Goal: Feedback & Contribution: Leave review/rating

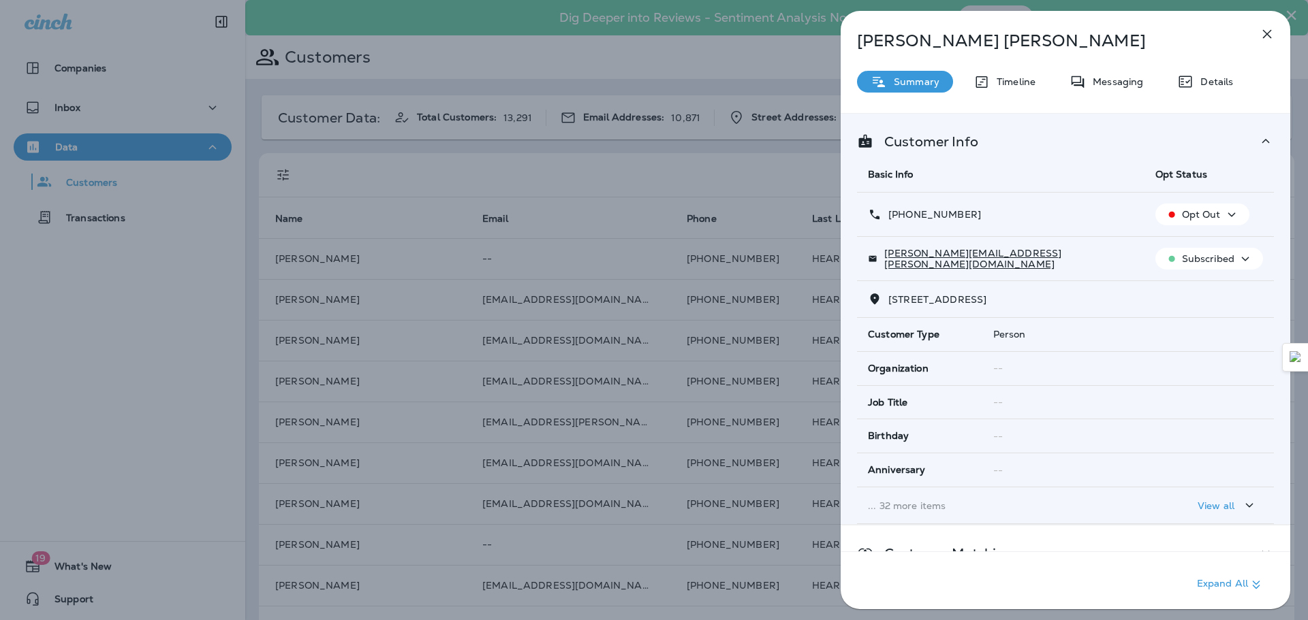
click at [693, 47] on div "[PERSON_NAME] Summary Timeline Messaging Details Customer Info Basic Info Opt S…" at bounding box center [654, 310] width 1308 height 620
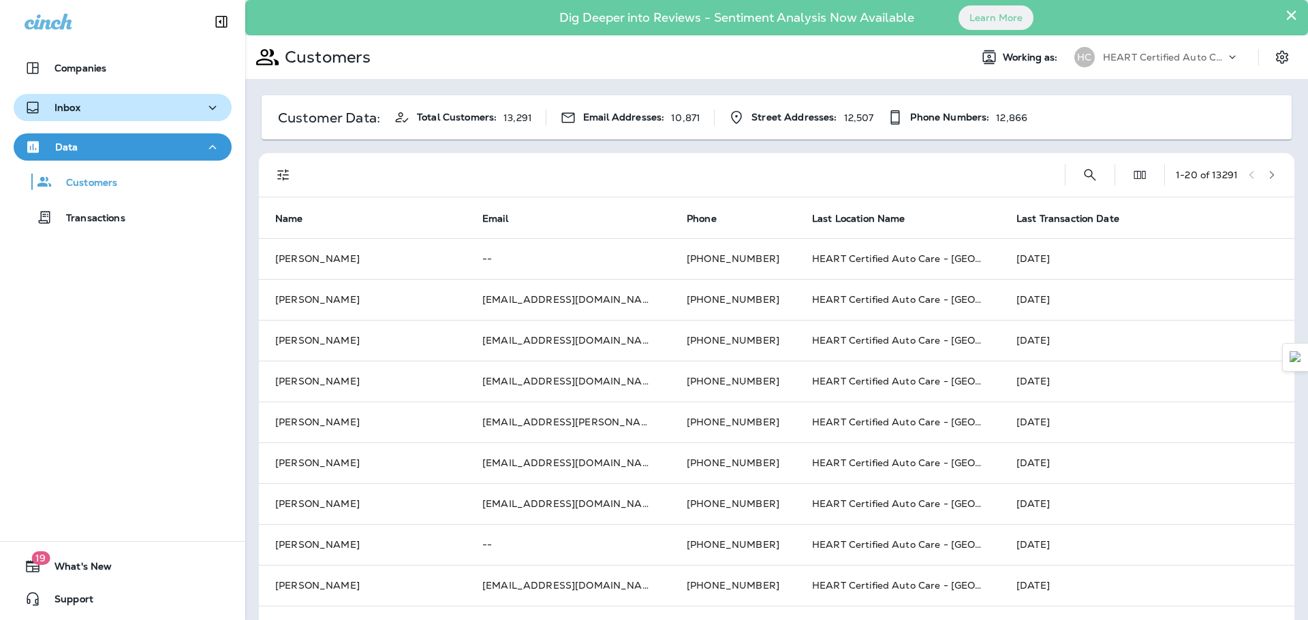
click at [78, 108] on p "Inbox" at bounding box center [67, 107] width 26 height 11
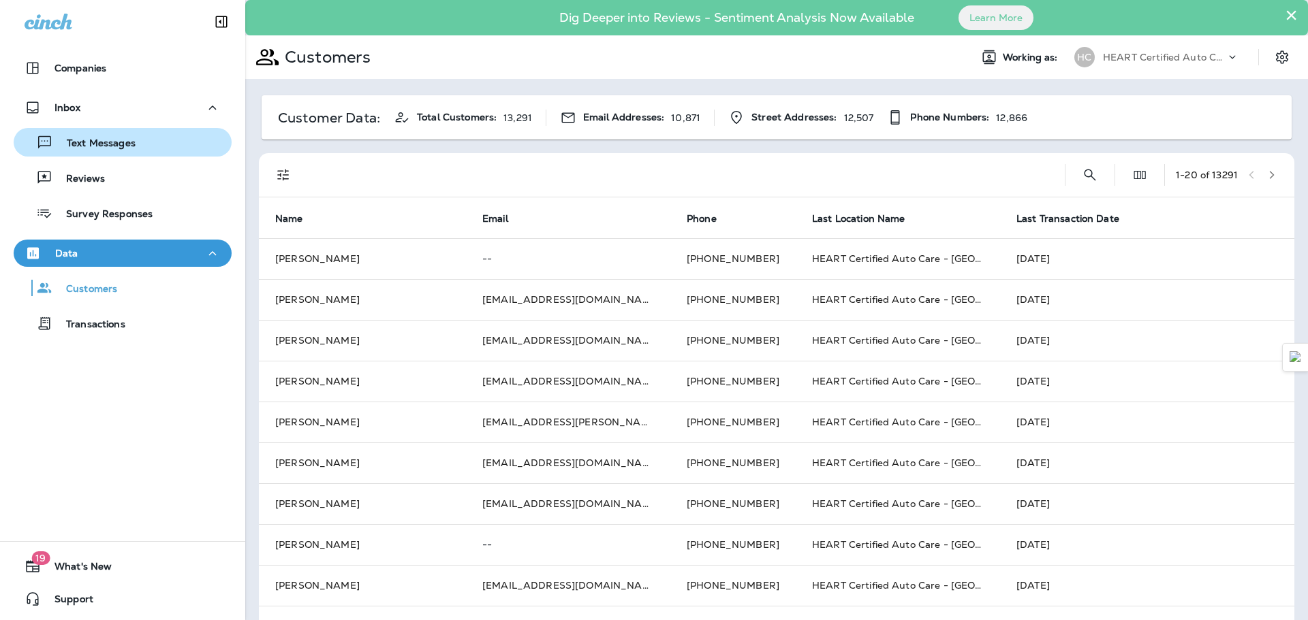
click at [106, 144] on p "Text Messages" at bounding box center [94, 144] width 82 height 13
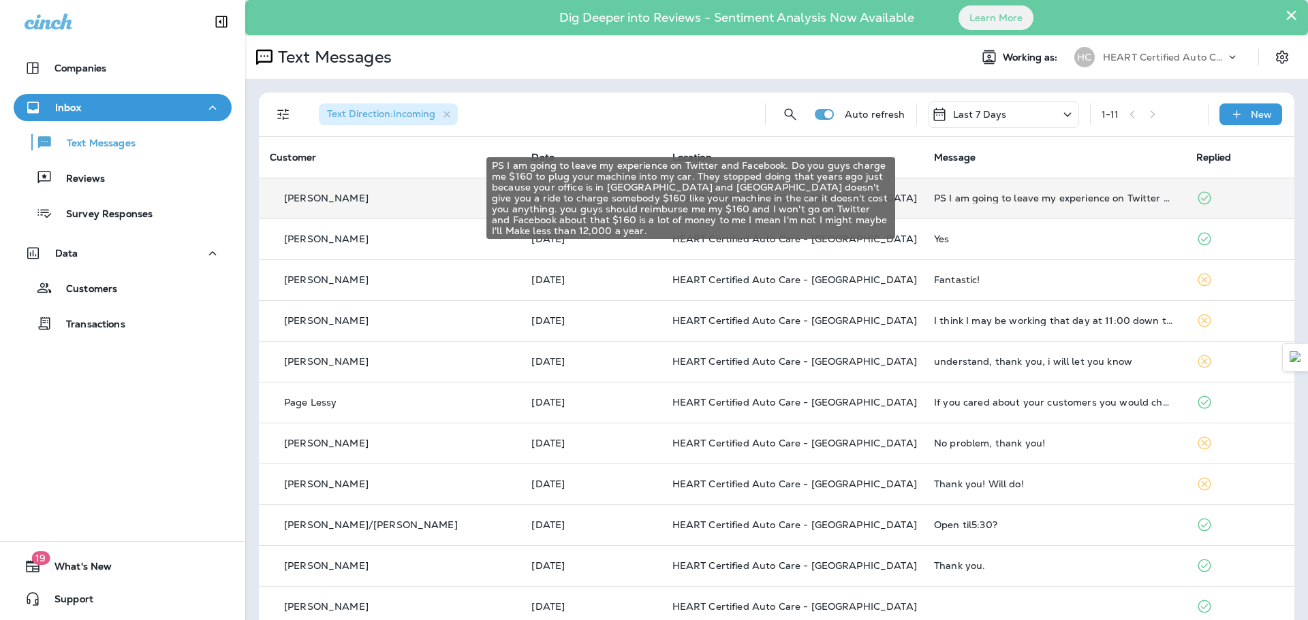
click at [961, 197] on div "PS I am going to leave my experience on Twitter and Facebook. Do you guys charg…" at bounding box center [1054, 198] width 240 height 11
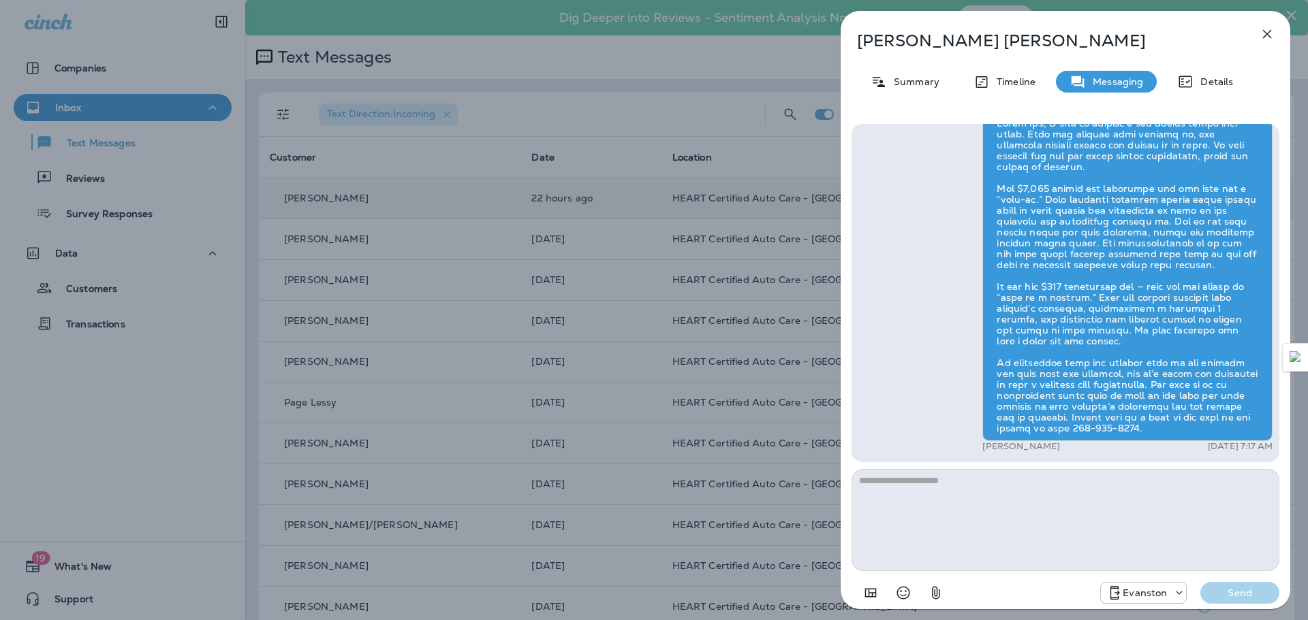
click at [1264, 33] on icon "button" at bounding box center [1267, 34] width 16 height 16
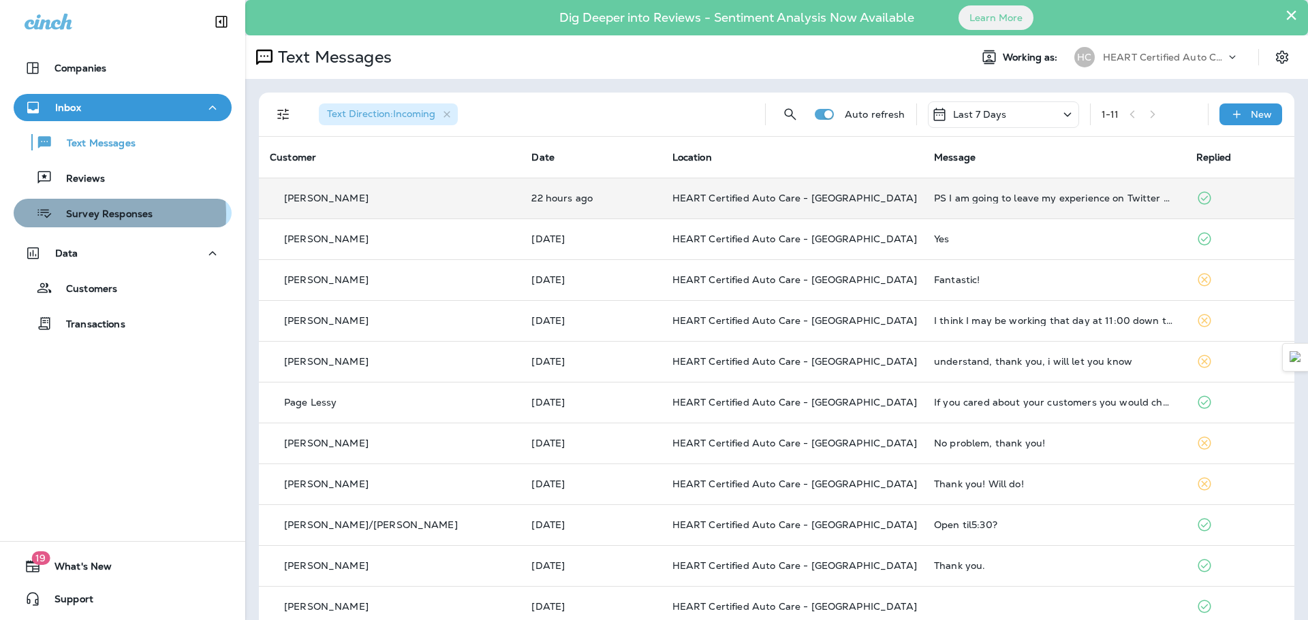
click at [78, 215] on p "Survey Responses" at bounding box center [102, 214] width 100 height 13
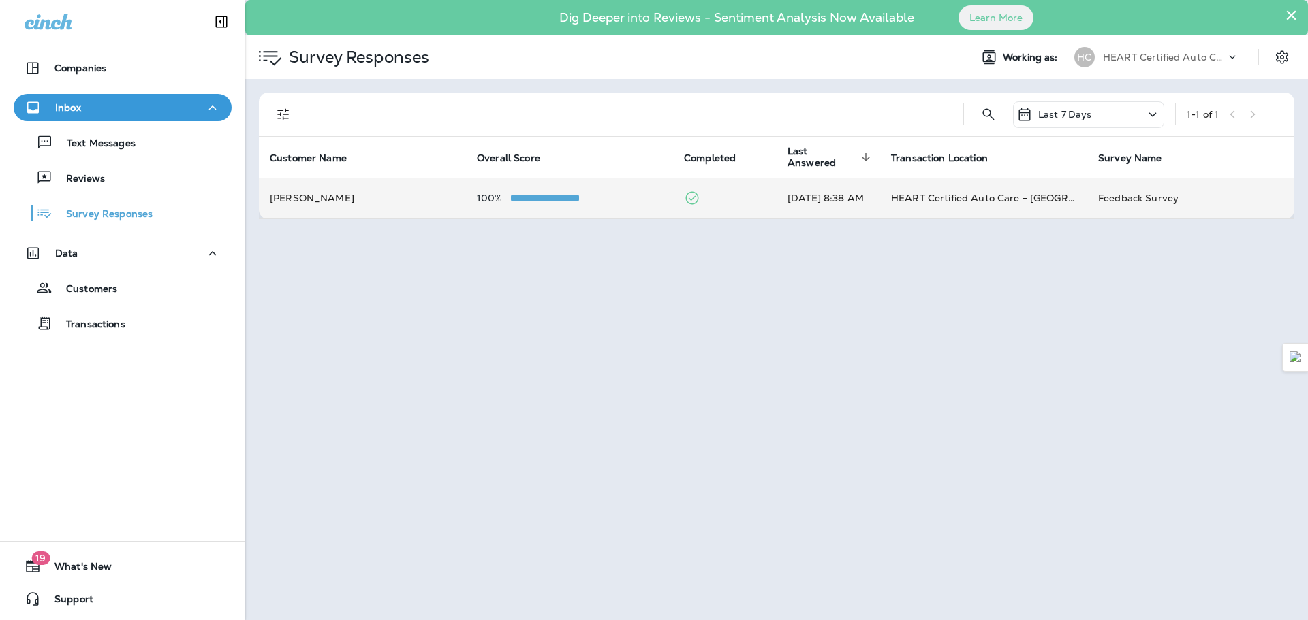
click at [835, 199] on td "[DATE] 8:38 AM" at bounding box center [828, 198] width 104 height 41
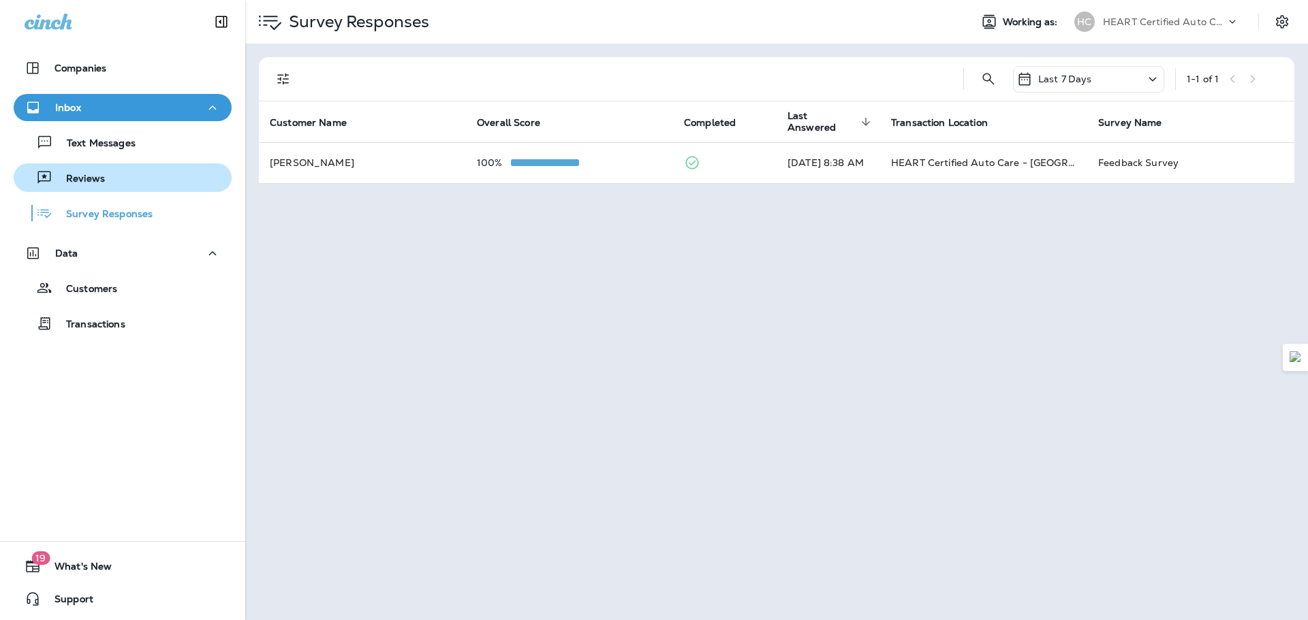
click at [121, 185] on div "Reviews" at bounding box center [122, 178] width 207 height 20
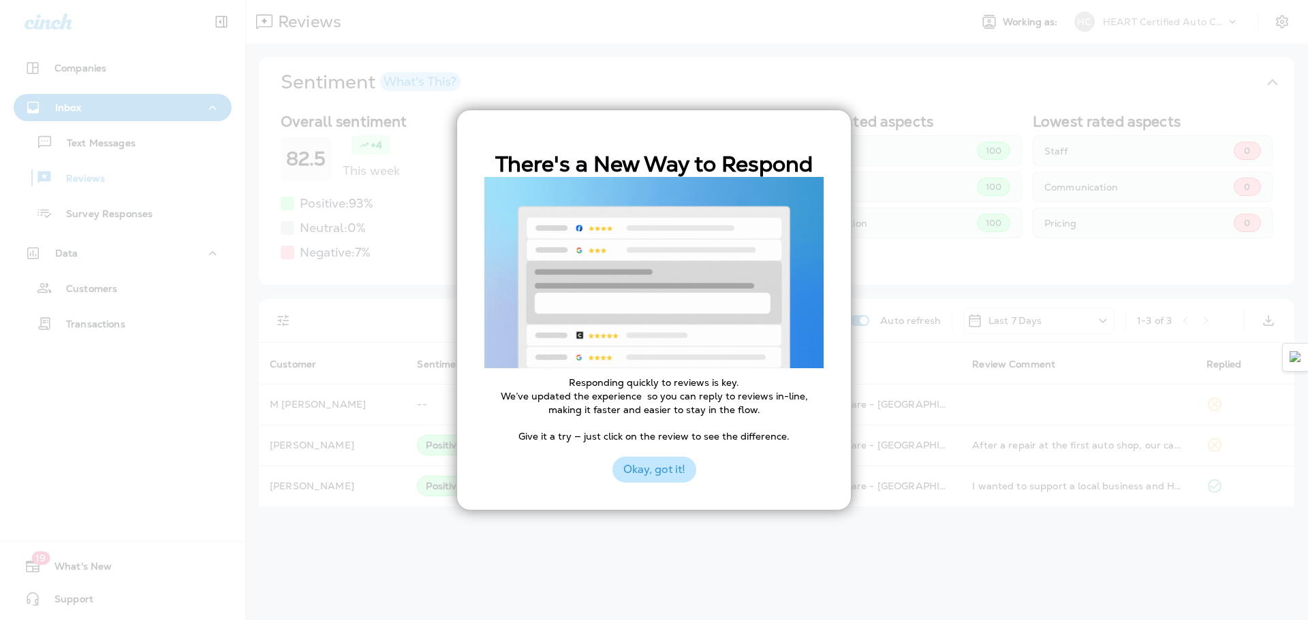
click at [619, 467] on button "Okay, got it!" at bounding box center [654, 470] width 84 height 26
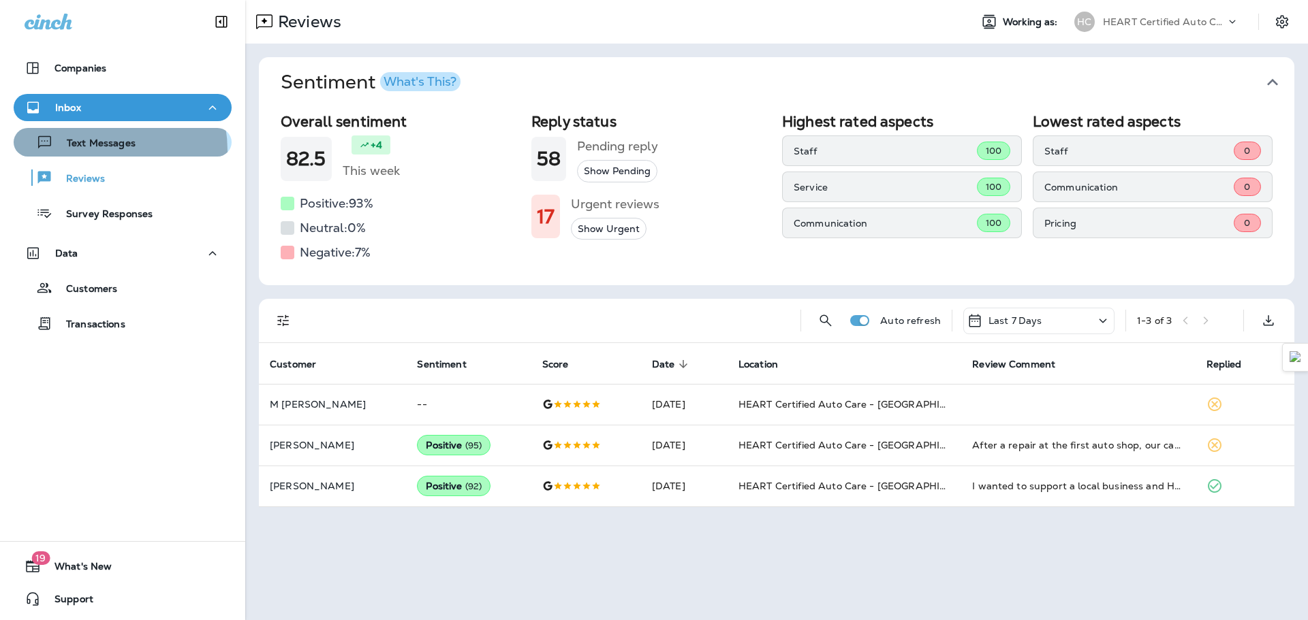
click at [93, 151] on div "Text Messages" at bounding box center [77, 142] width 116 height 20
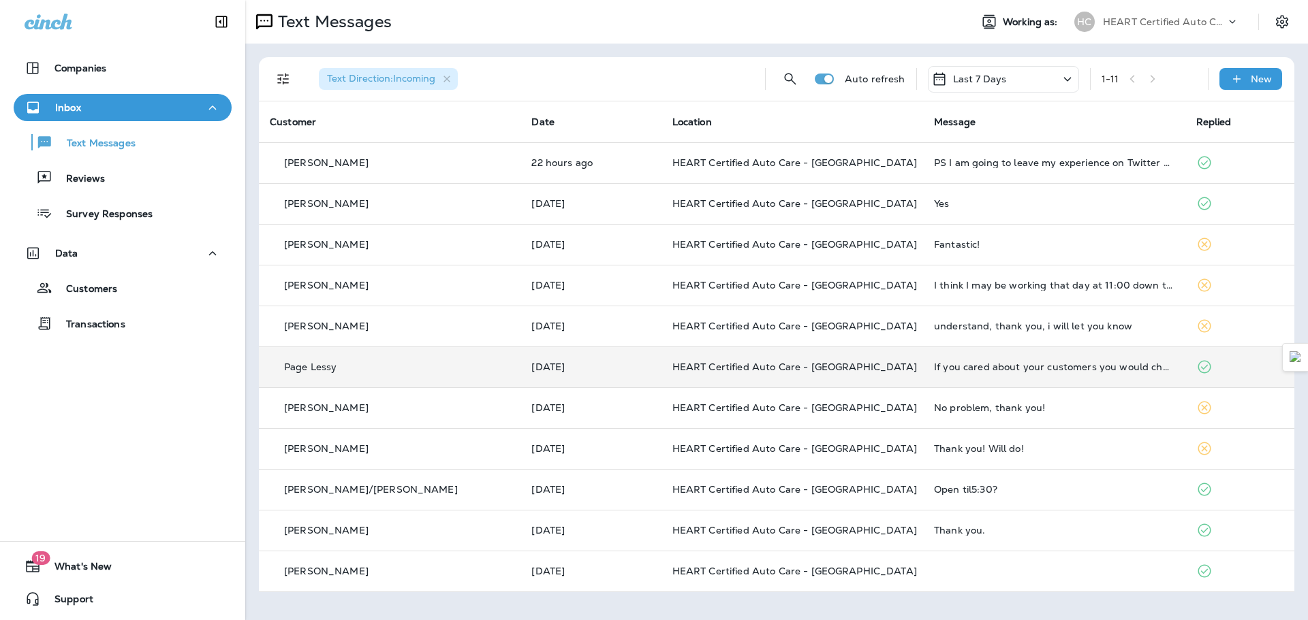
click at [417, 361] on div "Page Lessy" at bounding box center [390, 367] width 240 height 14
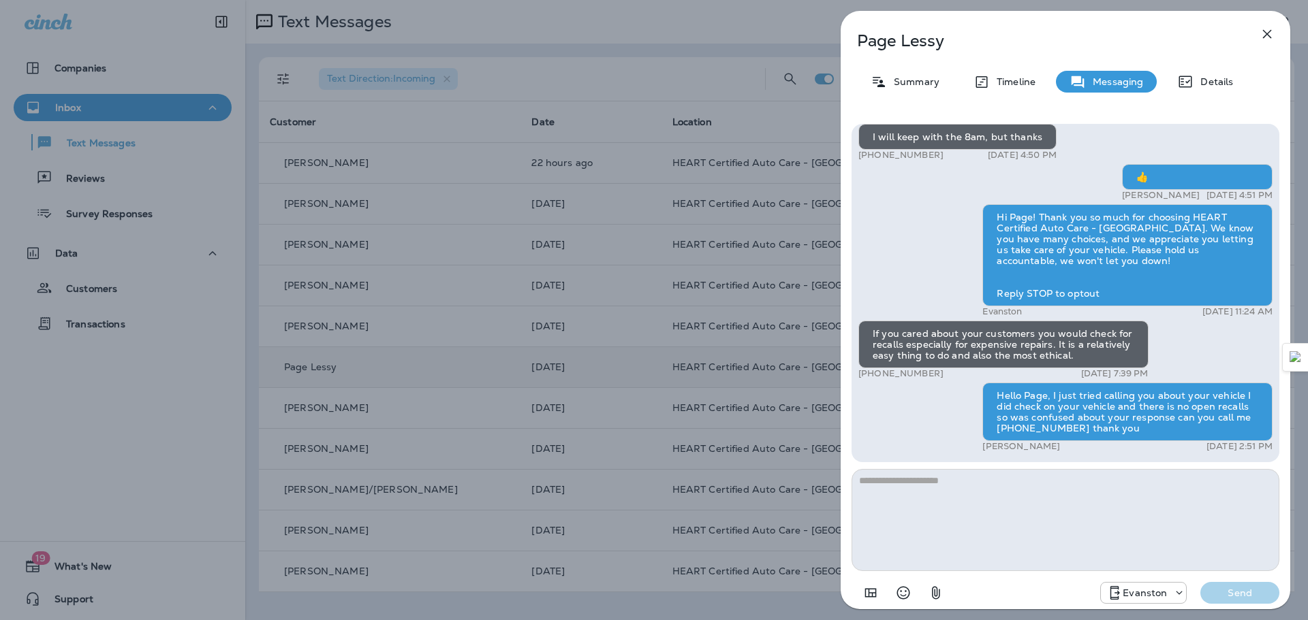
click at [637, 403] on div "Page Lessy Summary Timeline Messaging Details Hi Page! This is [PERSON_NAME], f…" at bounding box center [654, 310] width 1308 height 620
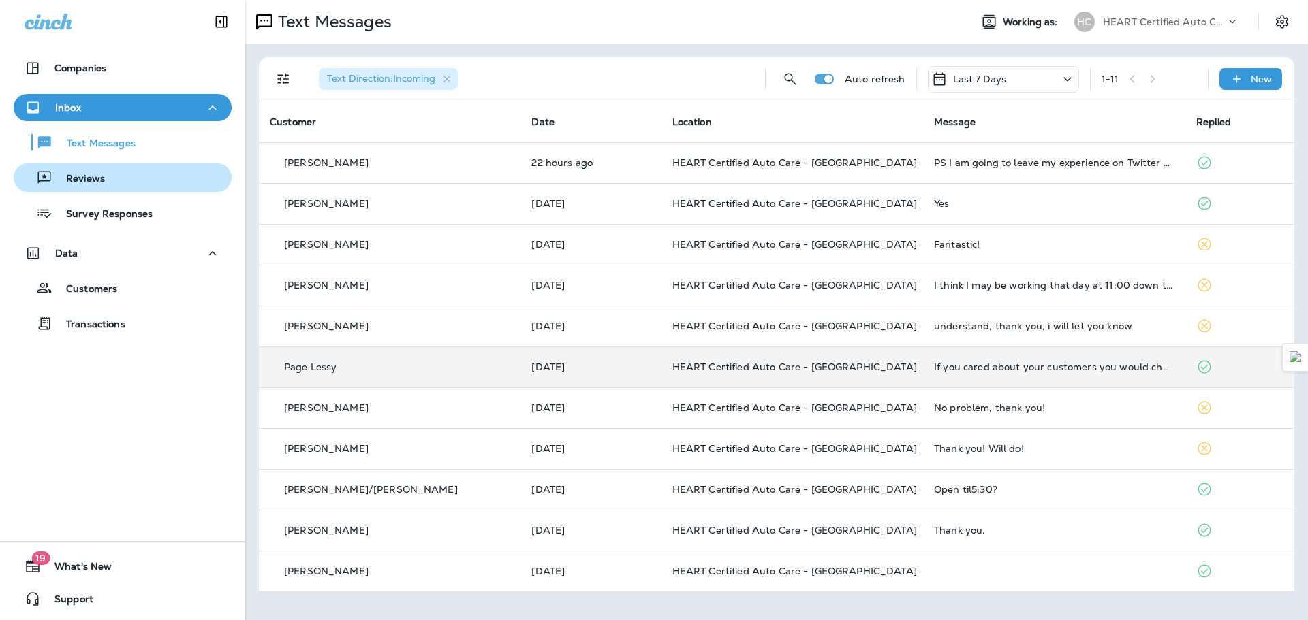
click at [91, 168] on div "Reviews" at bounding box center [62, 178] width 86 height 20
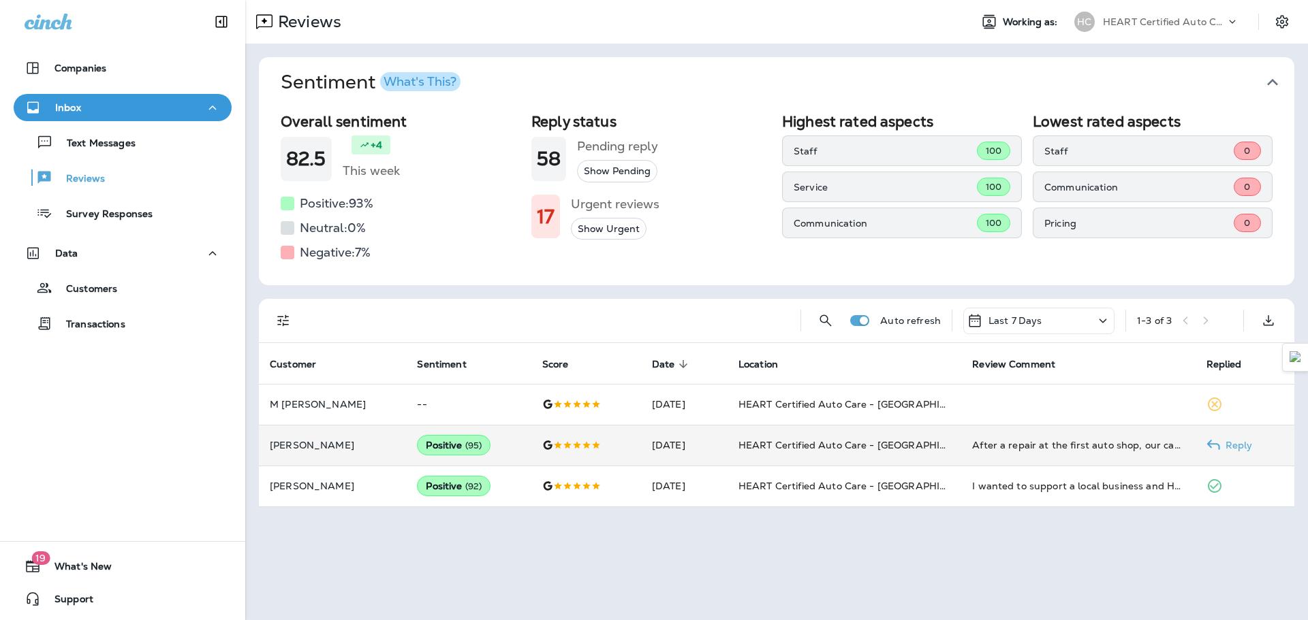
click at [709, 435] on td "[DATE]" at bounding box center [684, 445] width 86 height 41
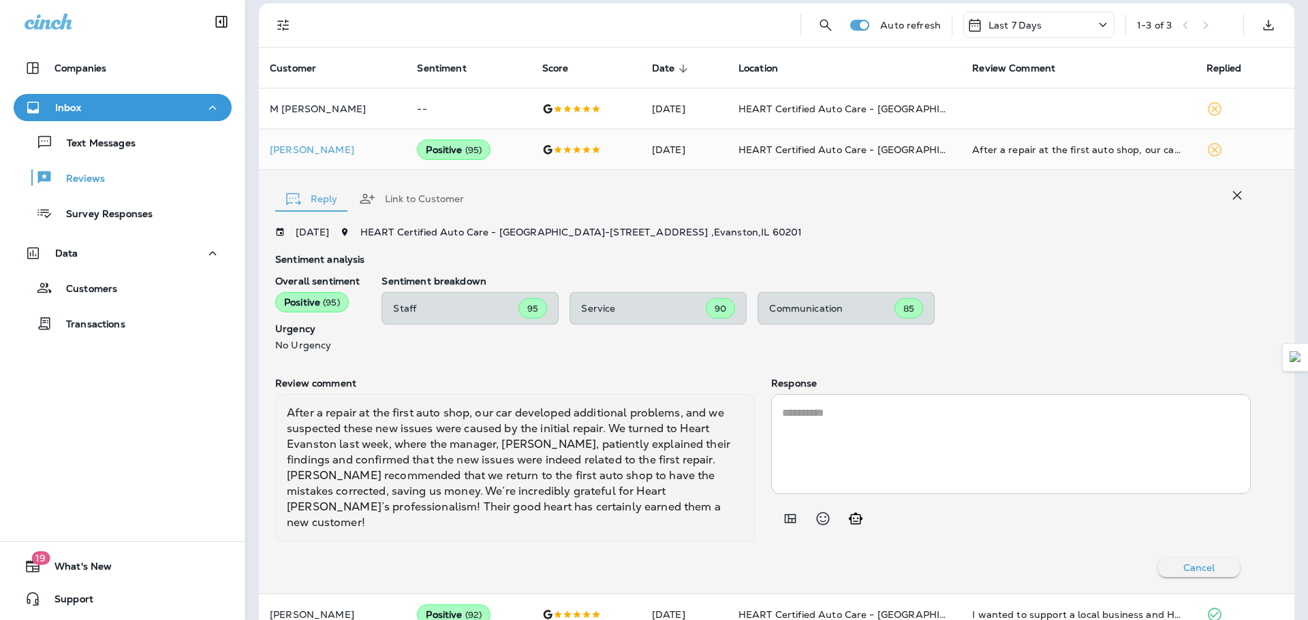
scroll to position [314, 0]
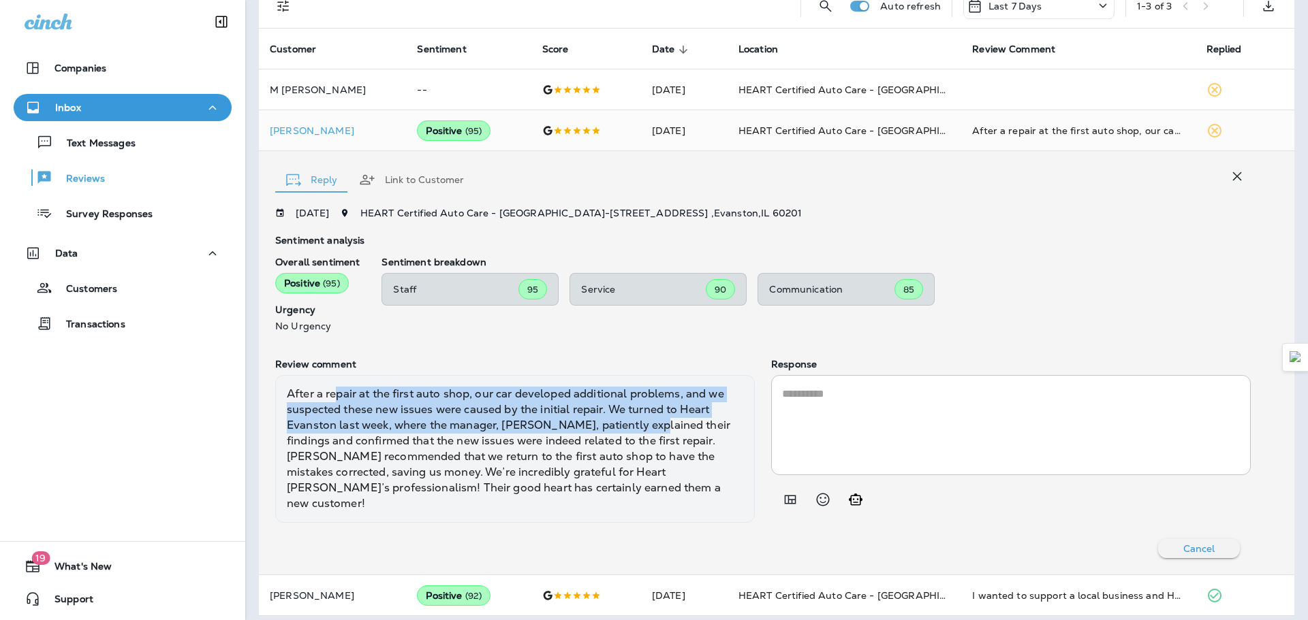
drag, startPoint x: 434, startPoint y: 392, endPoint x: 646, endPoint y: 423, distance: 214.1
click at [646, 423] on div "After a repair at the first auto shop, our car developed additional problems, a…" at bounding box center [514, 449] width 479 height 148
click at [563, 415] on div "After a repair at the first auto shop, our car developed additional problems, a…" at bounding box center [514, 449] width 479 height 148
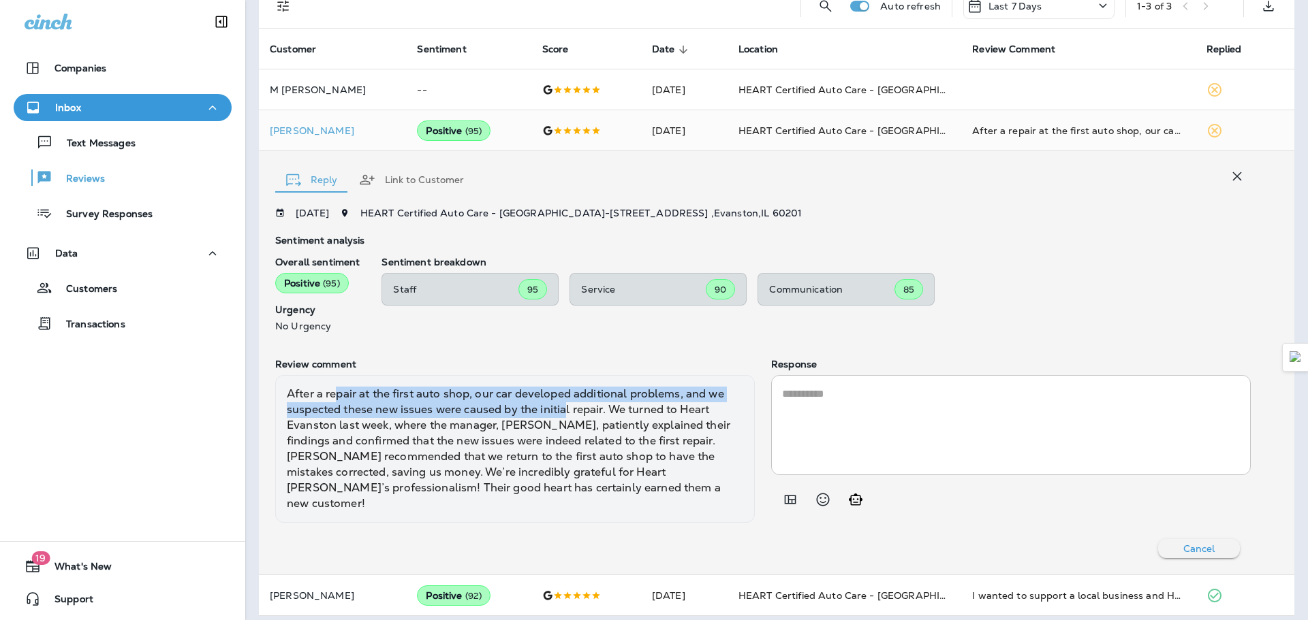
drag, startPoint x: 543, startPoint y: 401, endPoint x: 564, endPoint y: 412, distance: 23.8
click at [564, 412] on div "After a repair at the first auto shop, our car developed additional problems, a…" at bounding box center [514, 449] width 479 height 148
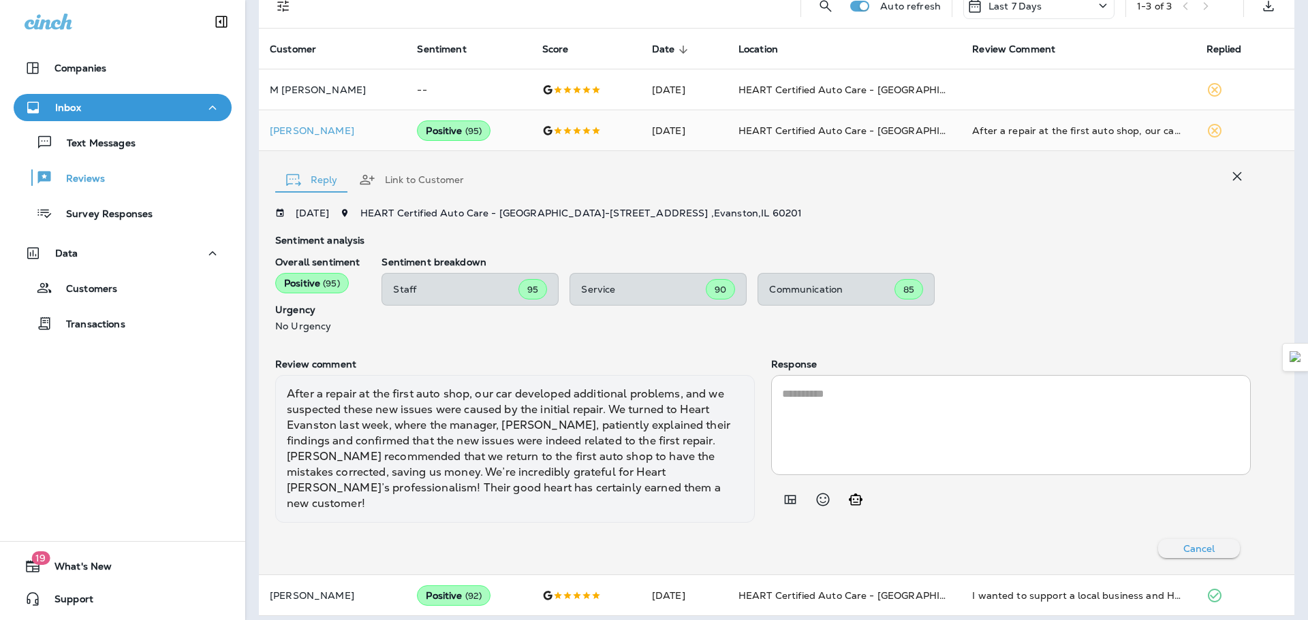
click at [530, 450] on div "After a repair at the first auto shop, our car developed additional problems, a…" at bounding box center [514, 449] width 479 height 148
